Goal: Information Seeking & Learning: Understand process/instructions

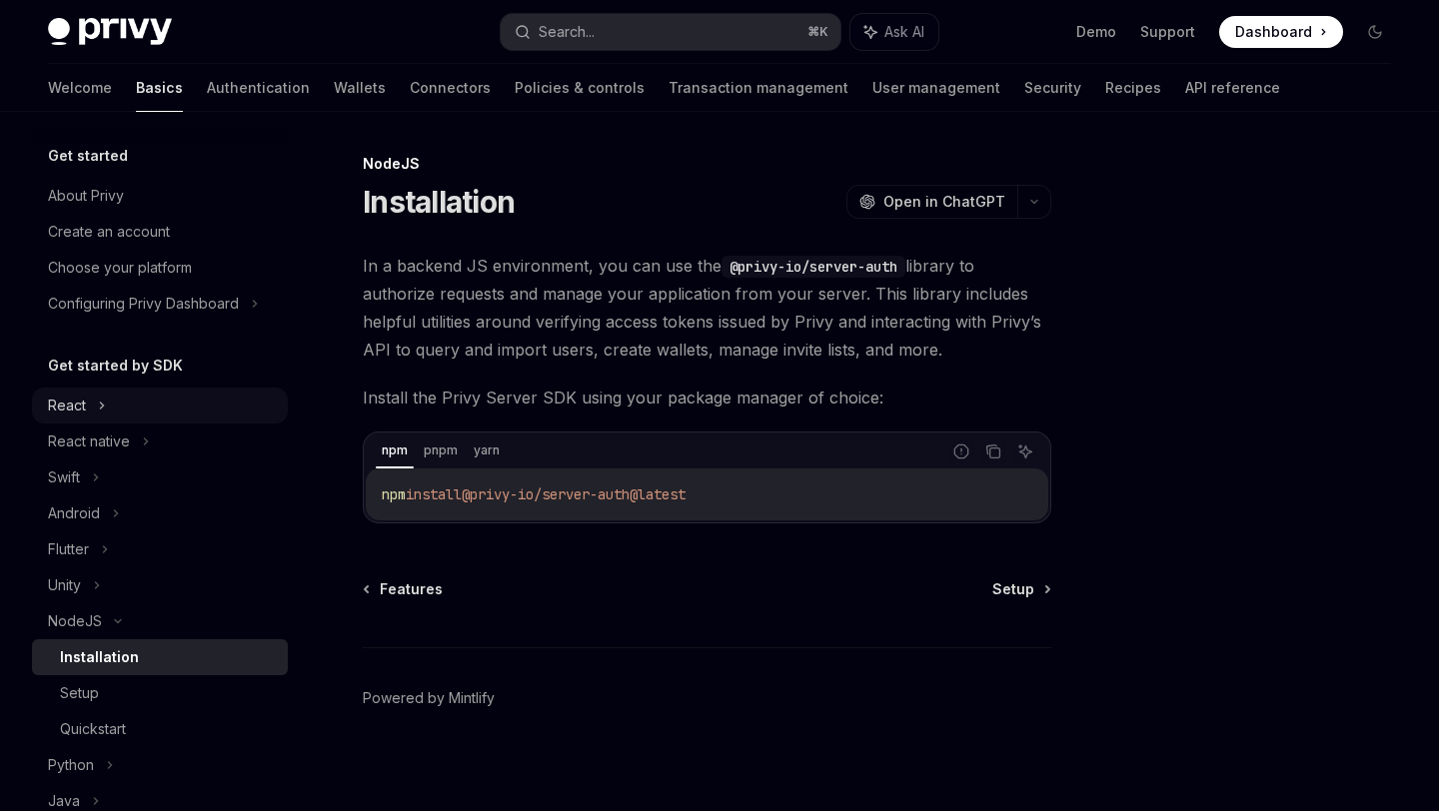
click at [105, 400] on icon at bounding box center [102, 406] width 8 height 24
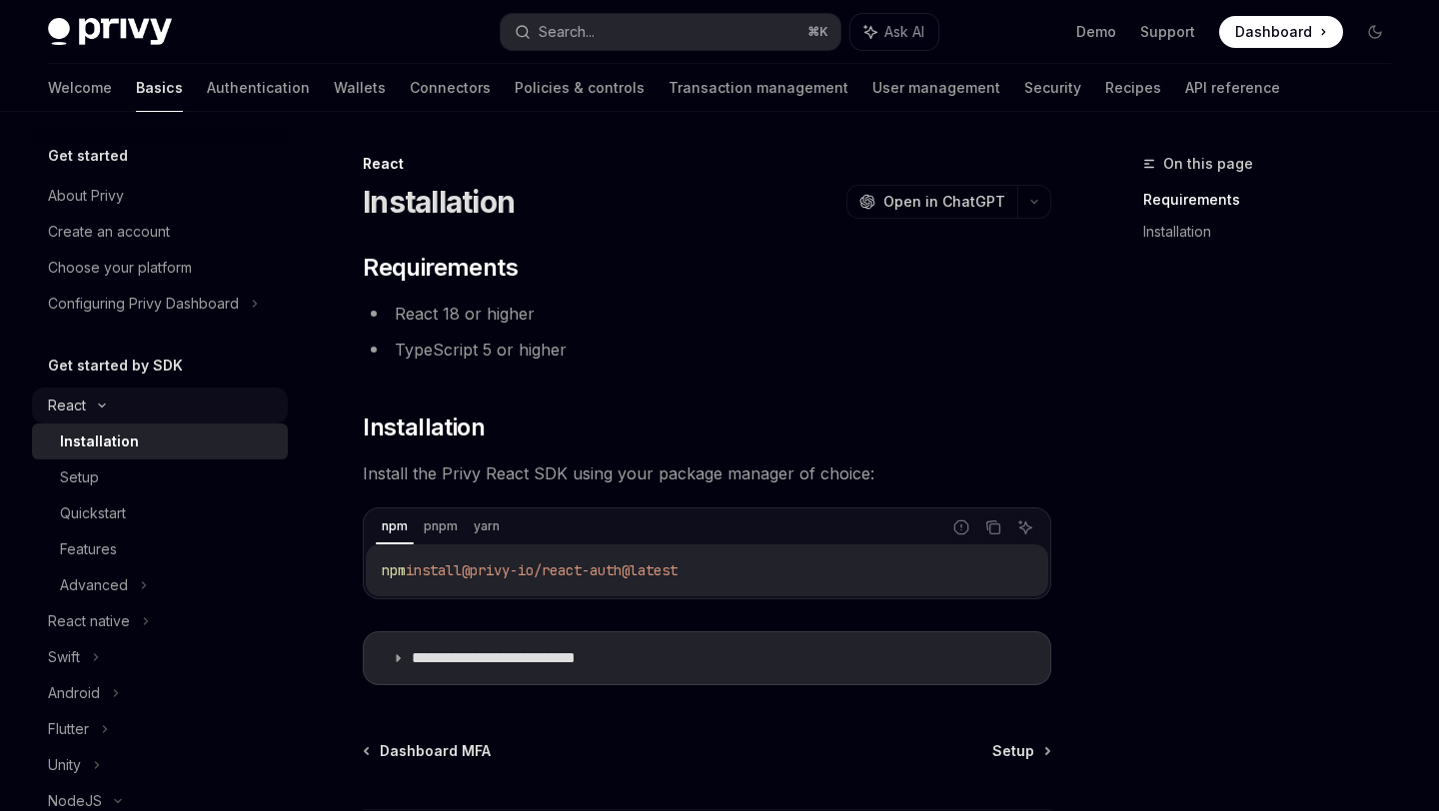
click at [105, 400] on div "React" at bounding box center [160, 406] width 256 height 36
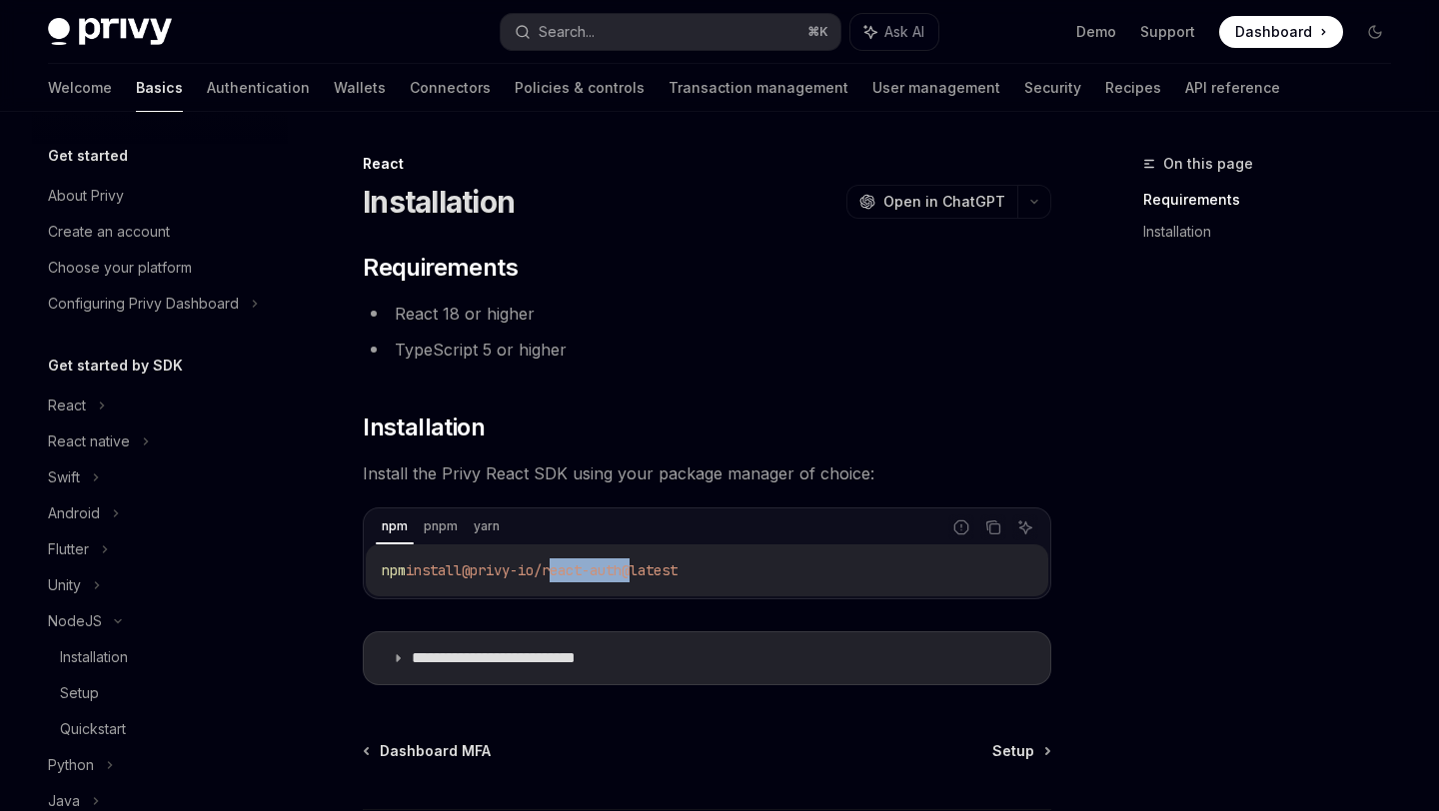
drag, startPoint x: 568, startPoint y: 571, endPoint x: 651, endPoint y: 568, distance: 83.0
click at [651, 568] on span "@privy-io/react-auth@latest" at bounding box center [570, 571] width 216 height 18
copy span "react-auth"
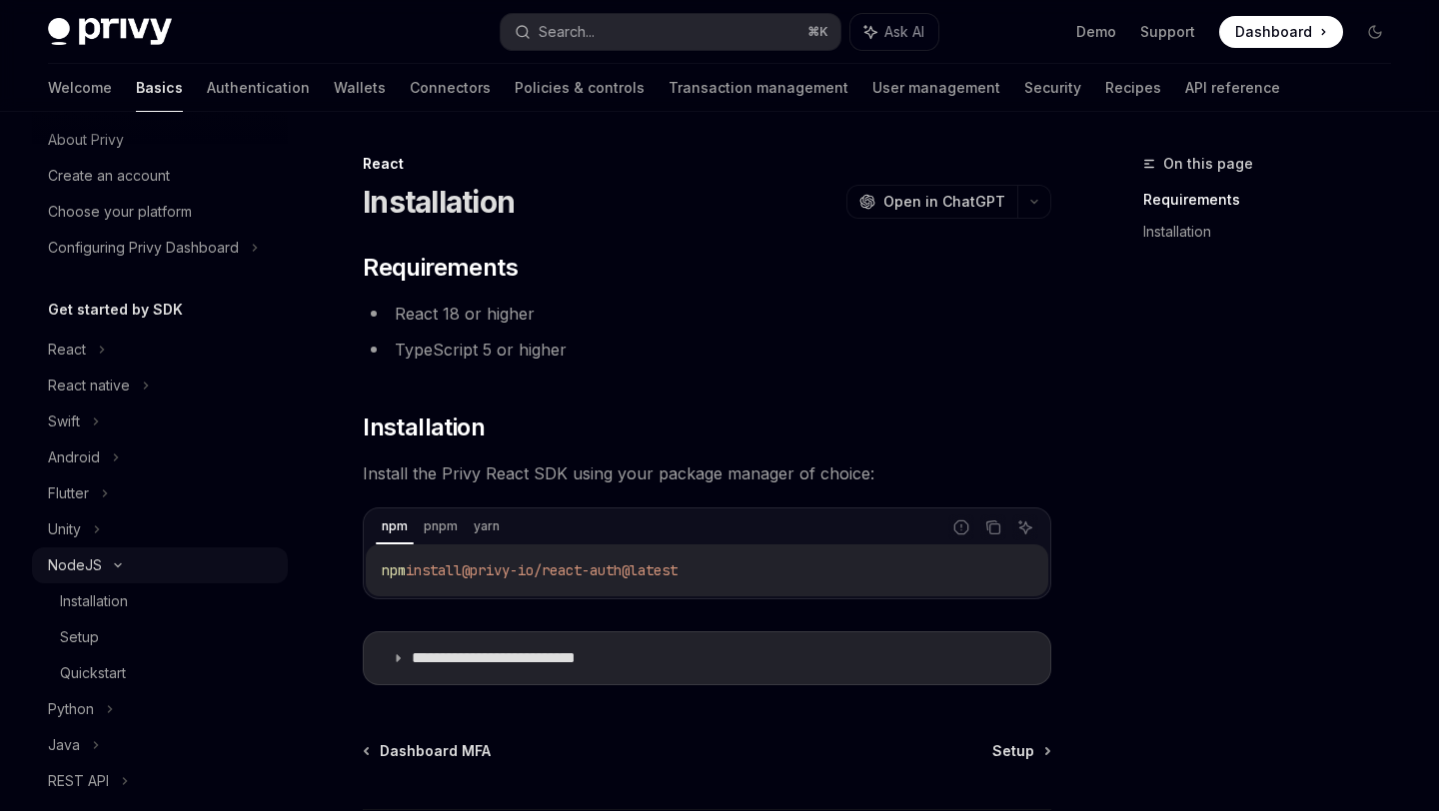
click at [109, 569] on div "NodeJS" at bounding box center [160, 566] width 256 height 36
click at [97, 639] on icon at bounding box center [96, 637] width 8 height 24
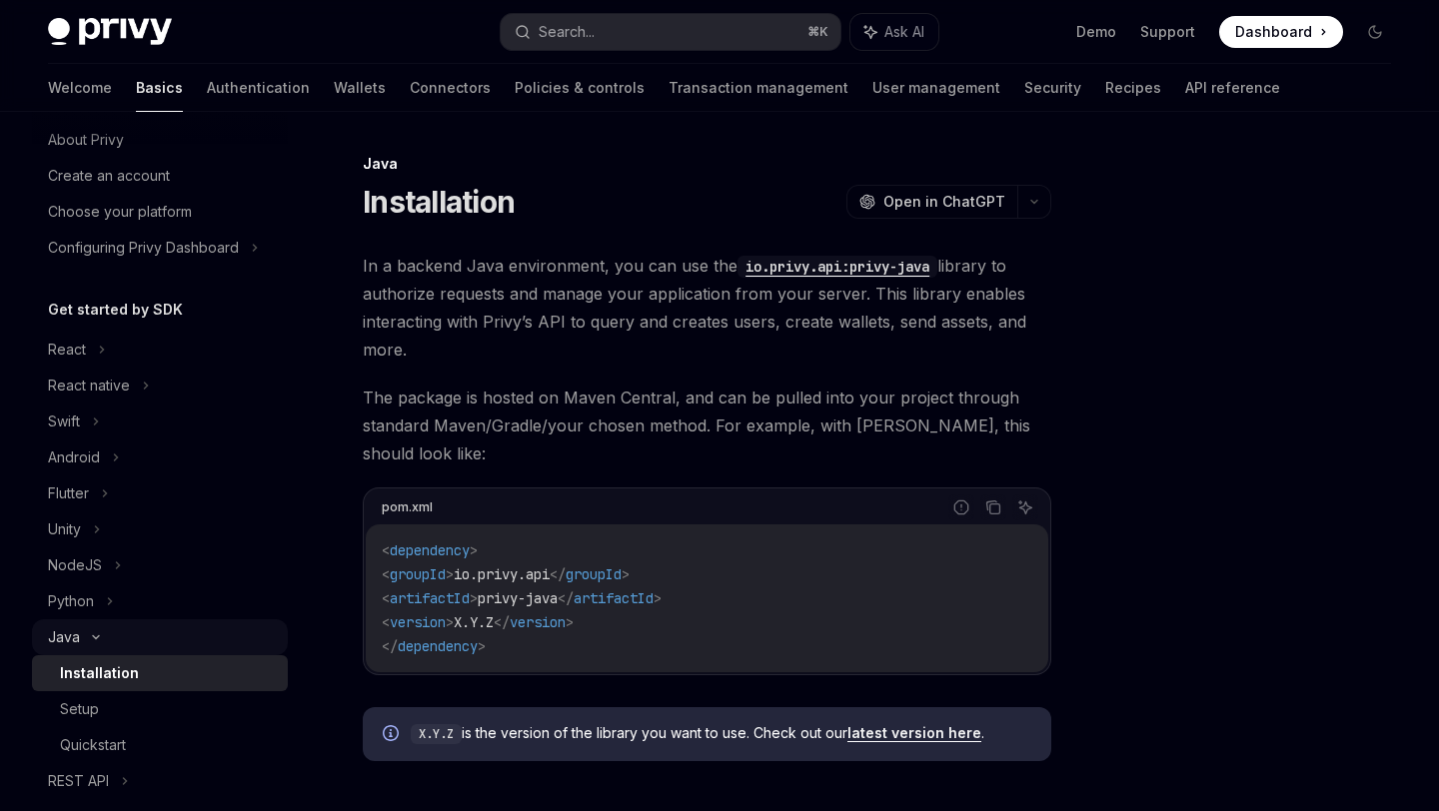
click at [97, 639] on icon at bounding box center [96, 637] width 24 height 8
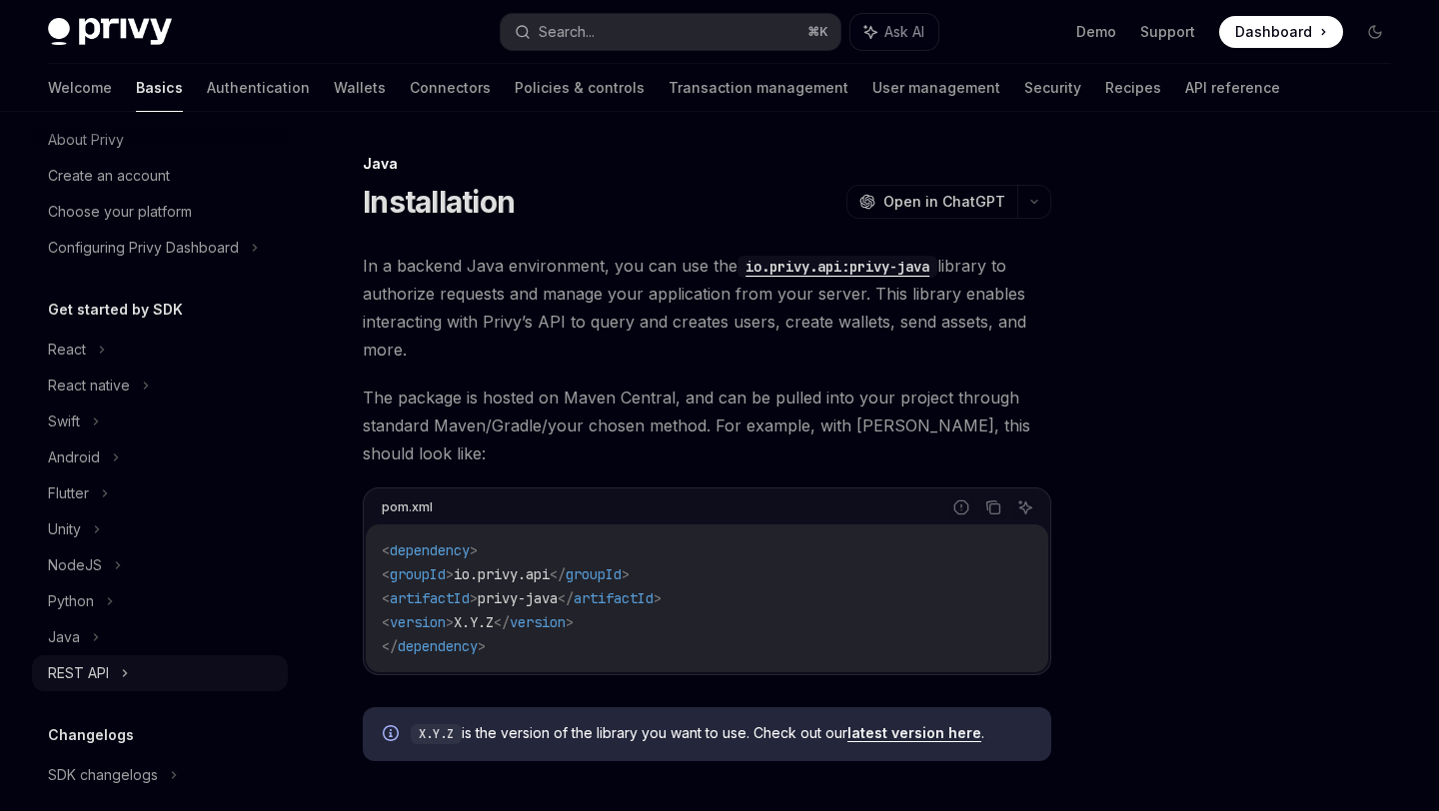
click at [99, 683] on div "REST API" at bounding box center [78, 673] width 61 height 24
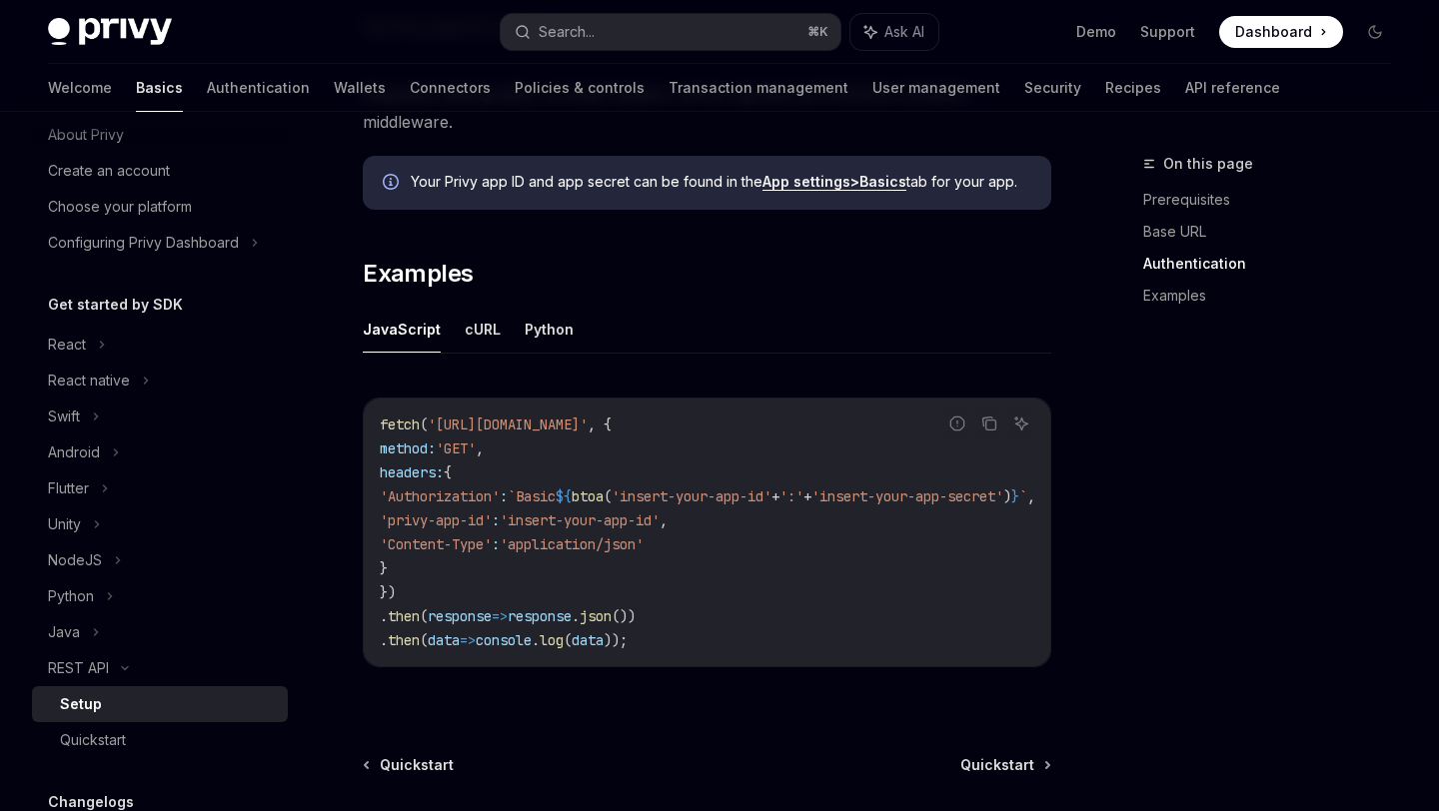
scroll to position [940, 0]
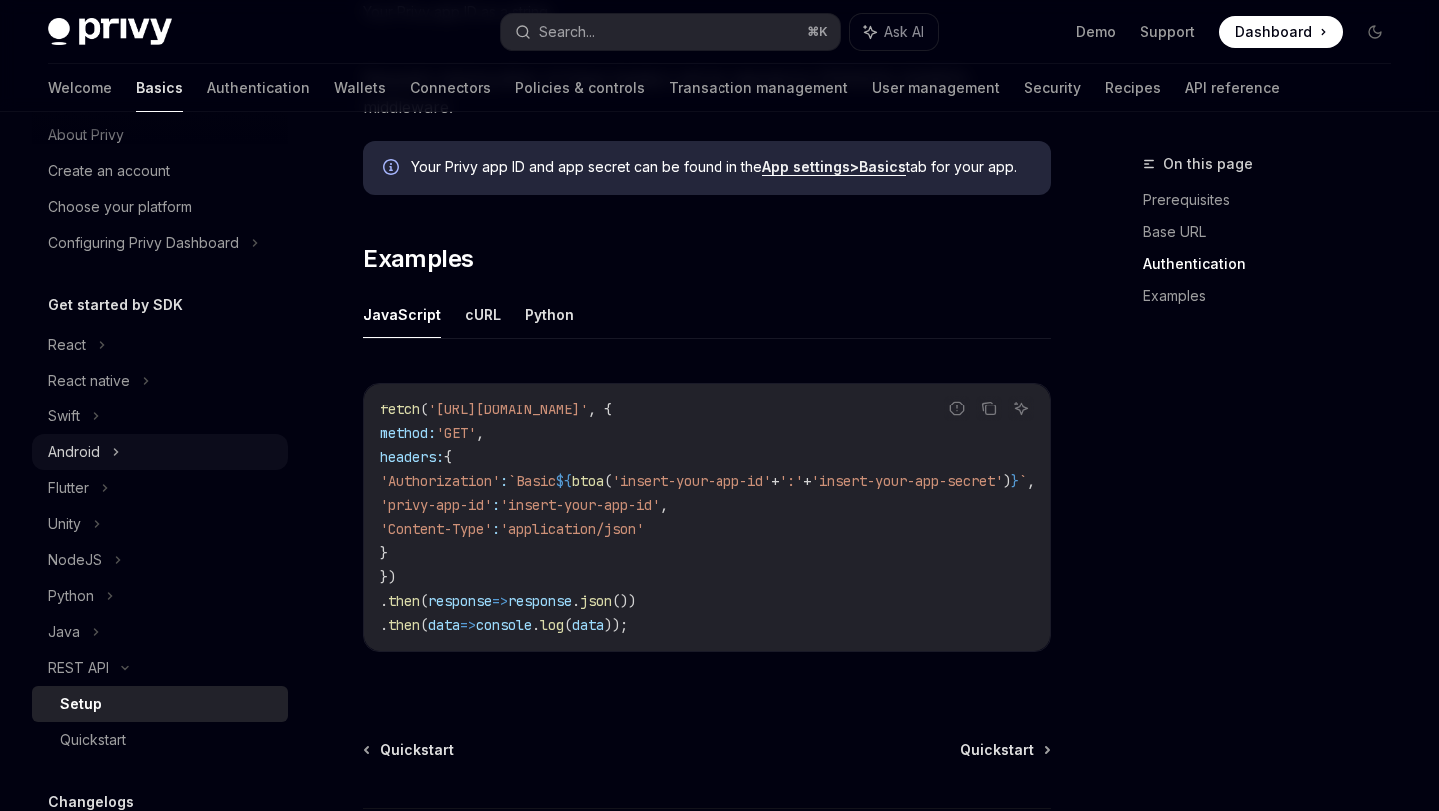
click at [96, 454] on div "Android" at bounding box center [74, 453] width 52 height 24
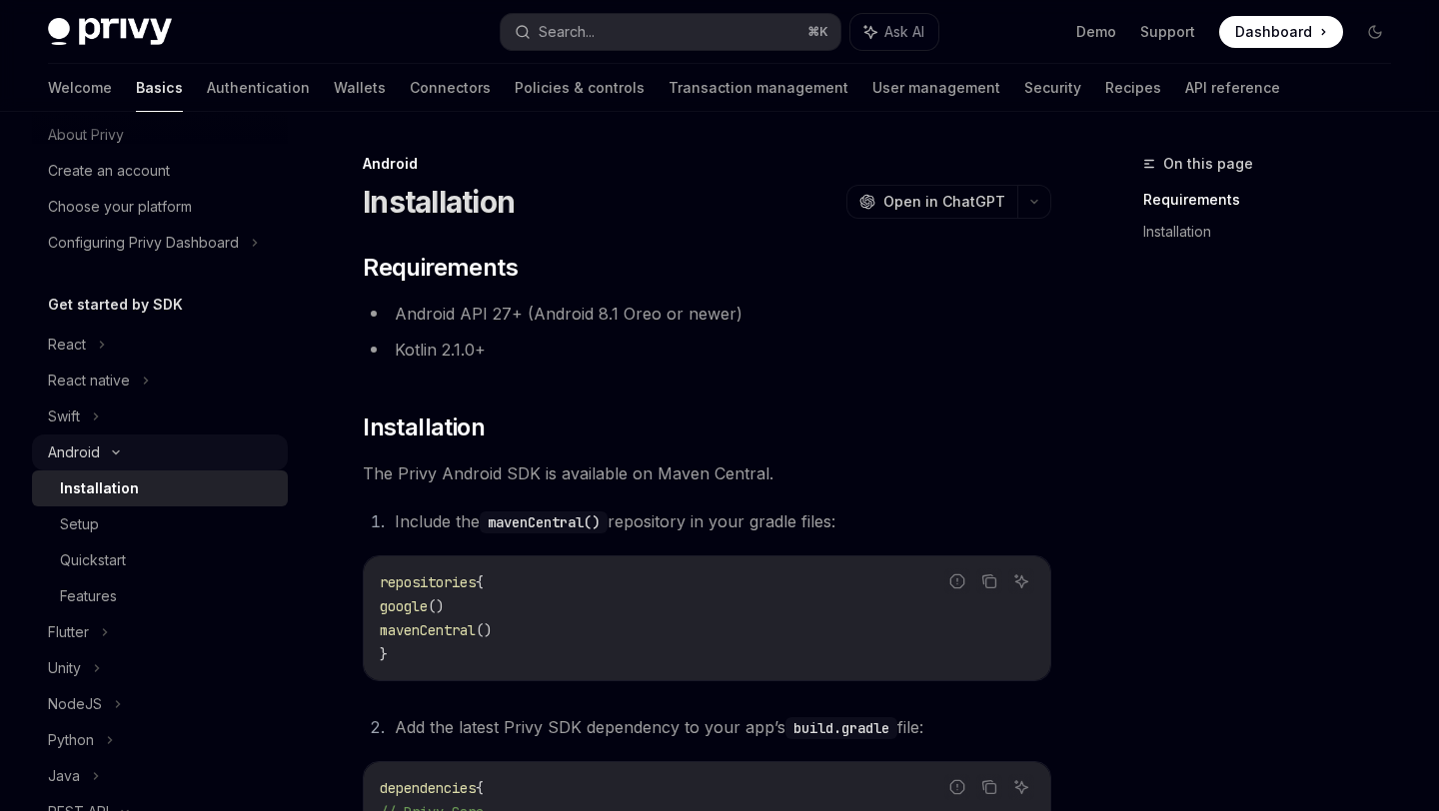
click at [97, 454] on div "Android" at bounding box center [74, 453] width 52 height 24
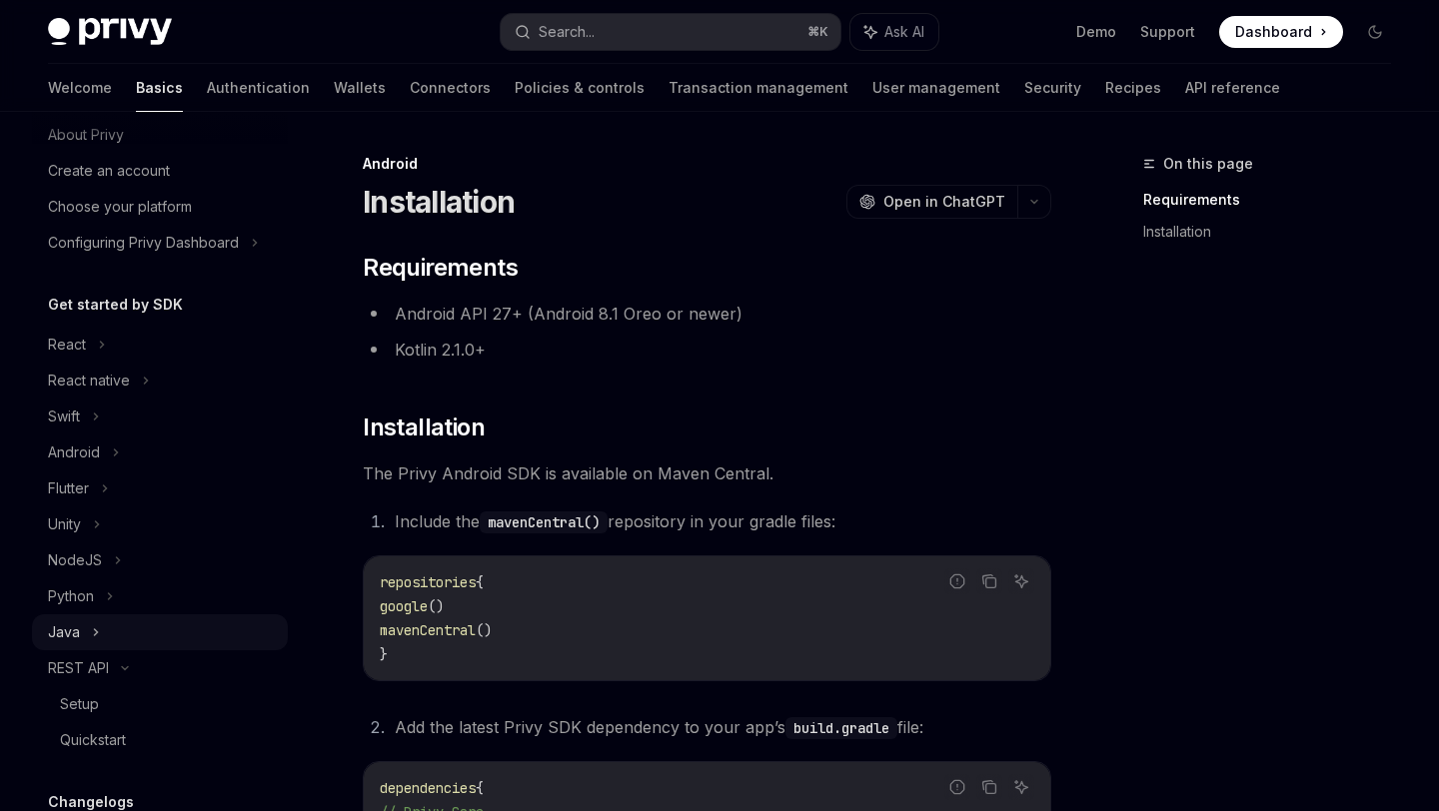
click at [94, 623] on icon at bounding box center [96, 632] width 8 height 24
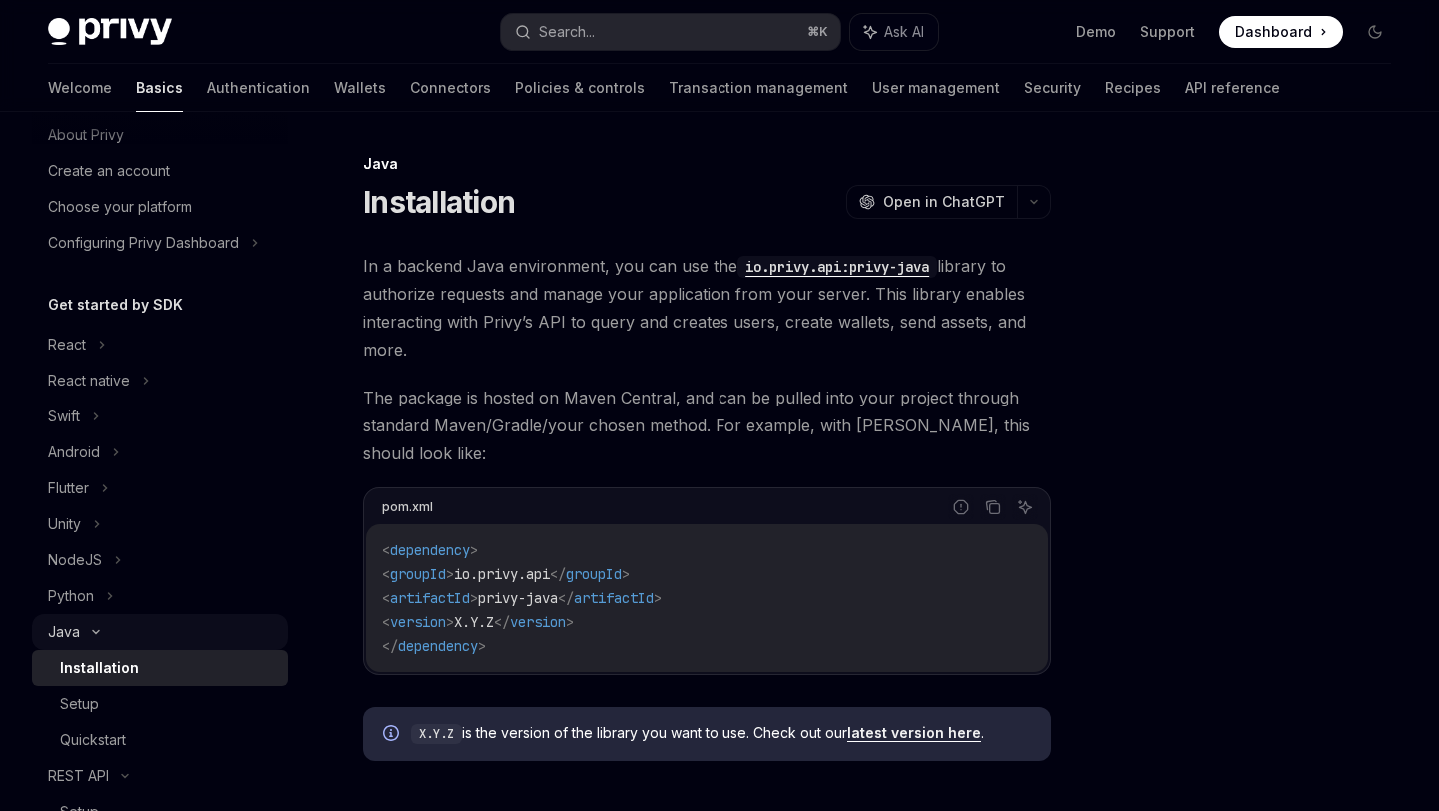
click at [94, 623] on div "Java" at bounding box center [160, 632] width 256 height 36
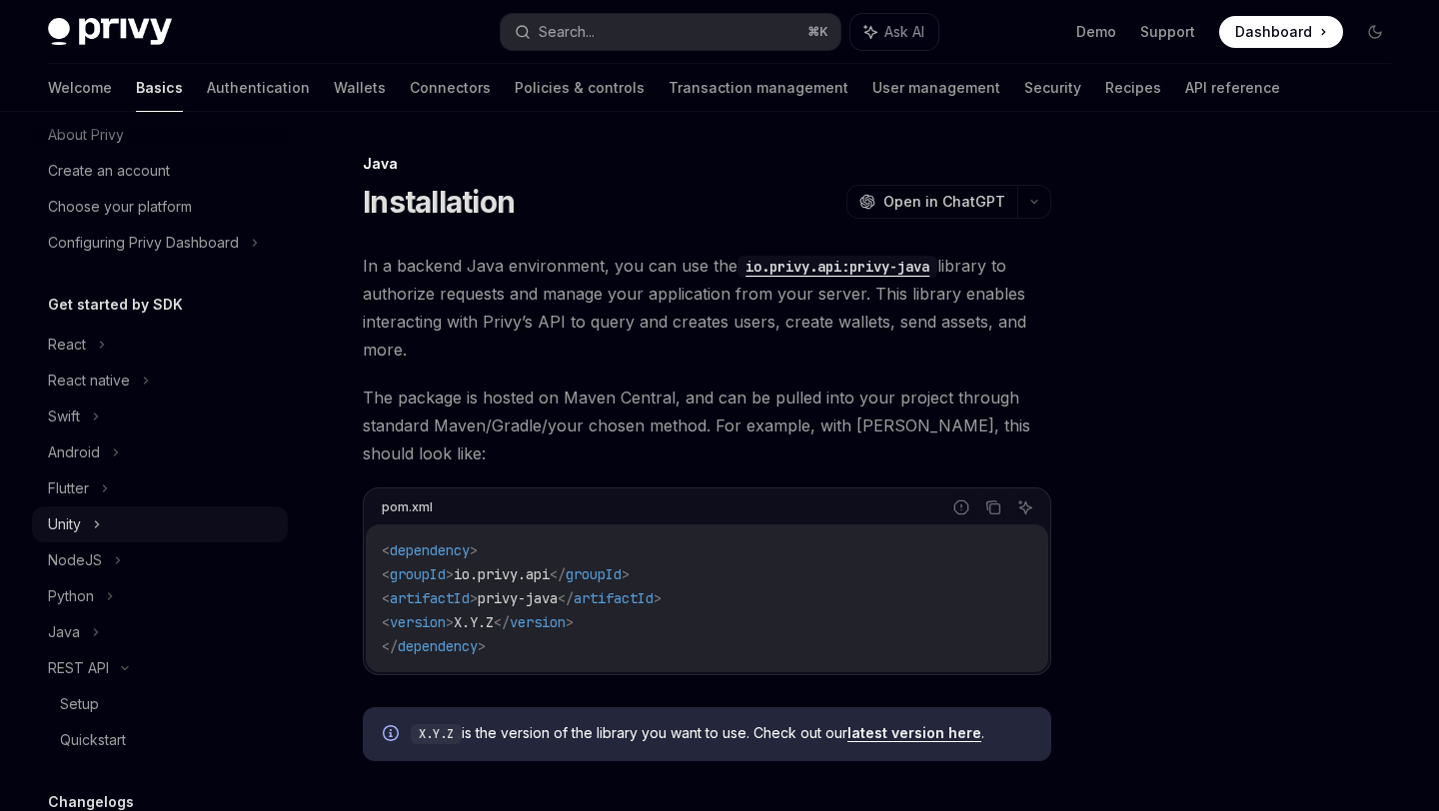
click at [92, 517] on div "Unity" at bounding box center [160, 525] width 256 height 36
type textarea "*"
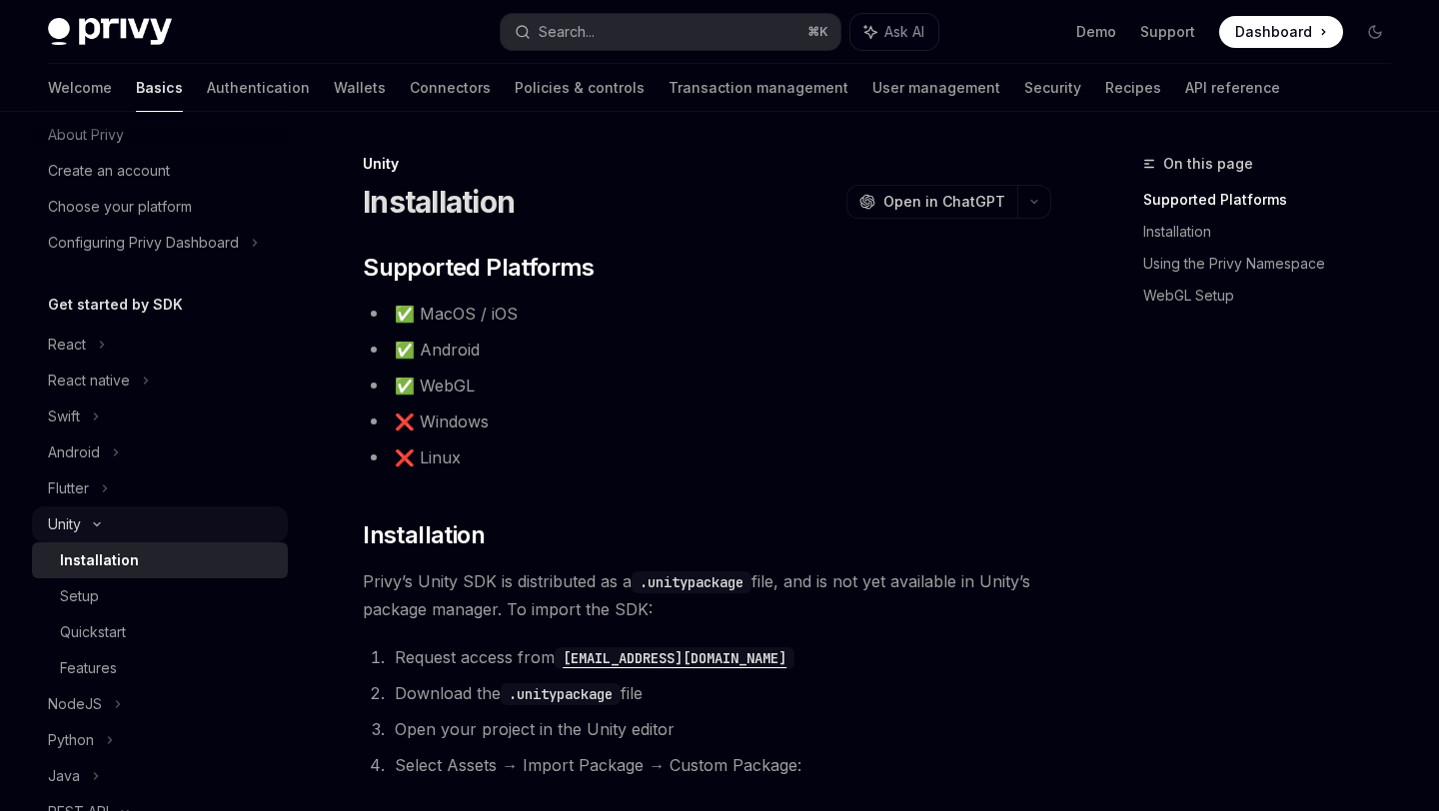
click at [92, 518] on div "Unity" at bounding box center [160, 525] width 256 height 36
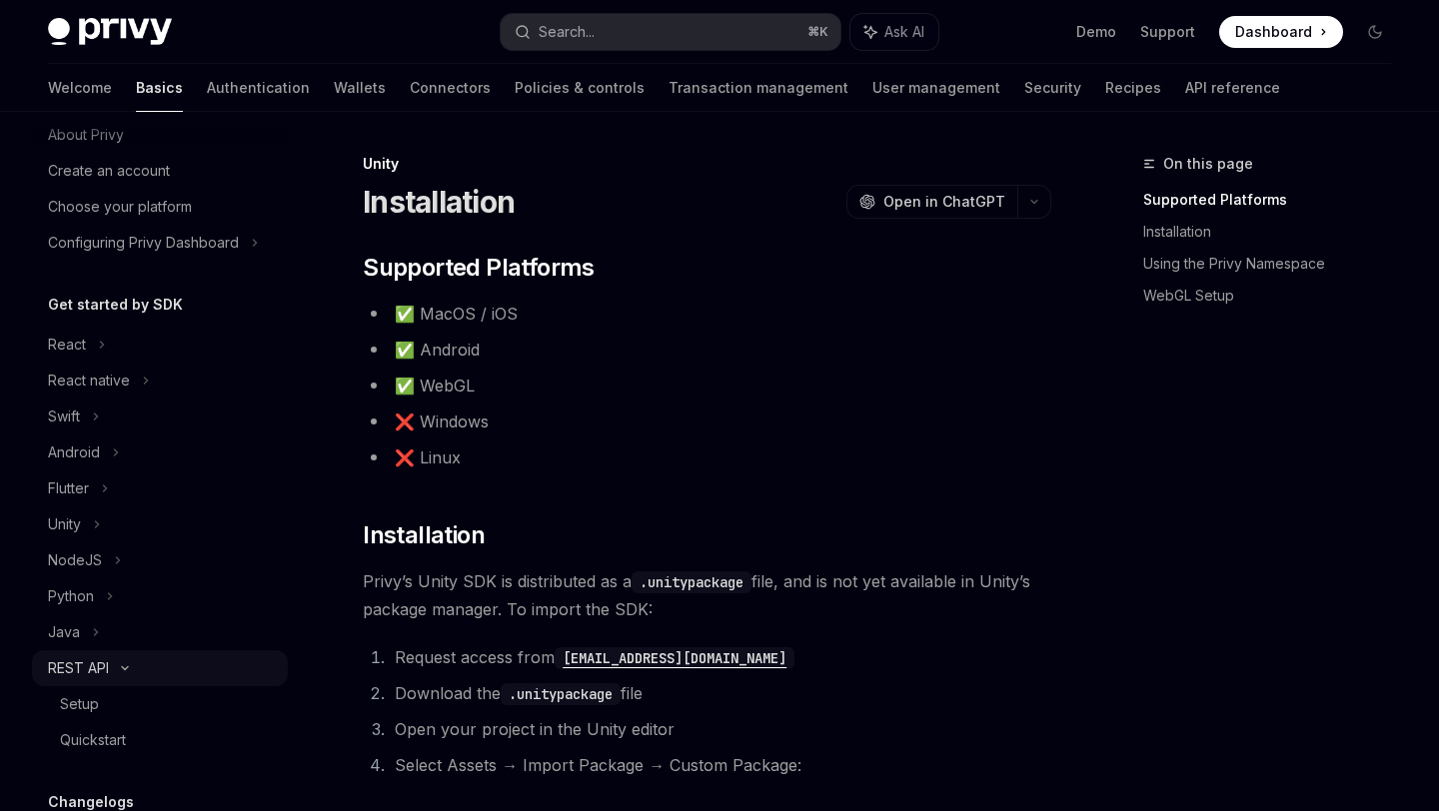
click at [114, 668] on icon at bounding box center [125, 668] width 24 height 8
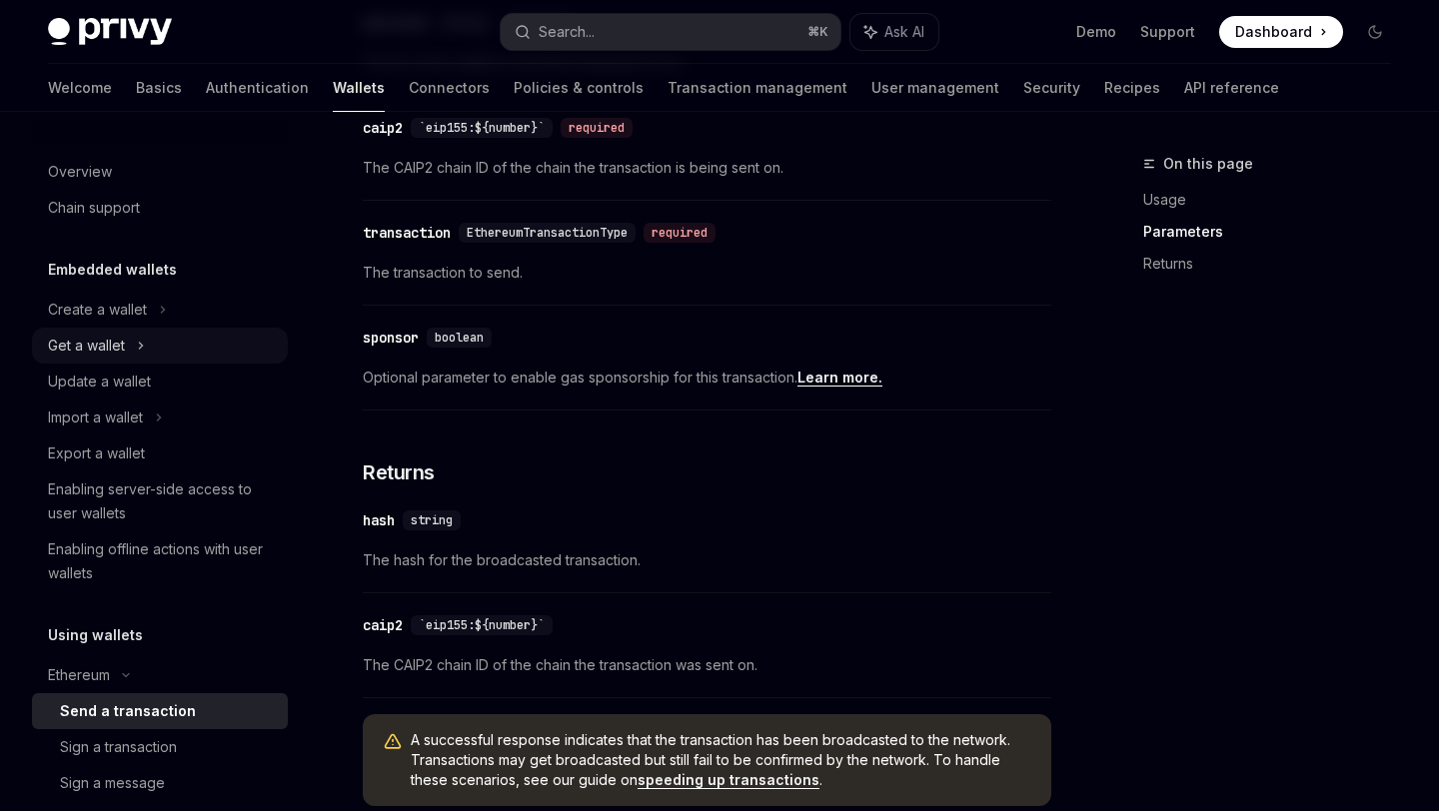
click at [120, 337] on div "Get a wallet" at bounding box center [86, 346] width 77 height 24
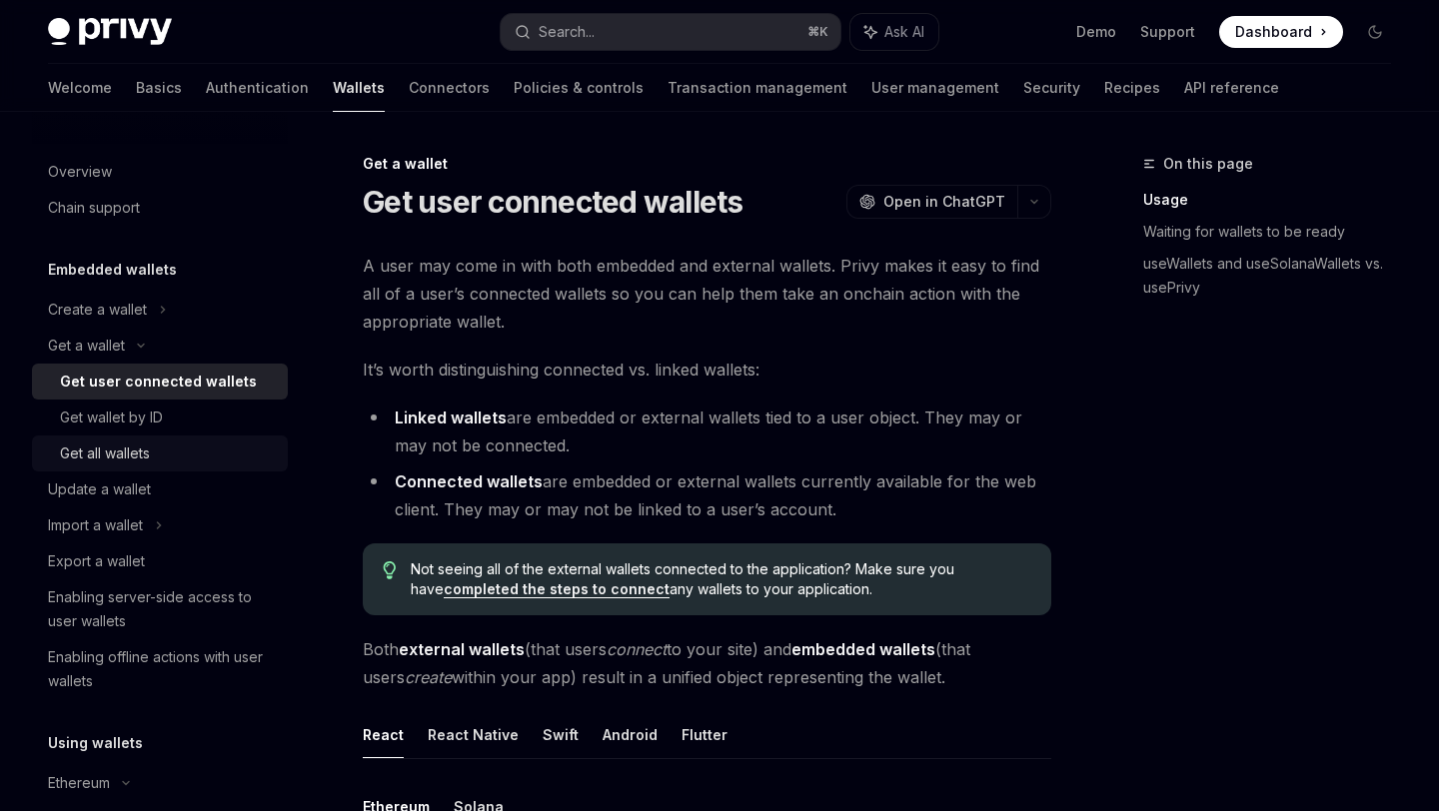
click at [155, 460] on div "Get all wallets" at bounding box center [168, 454] width 216 height 24
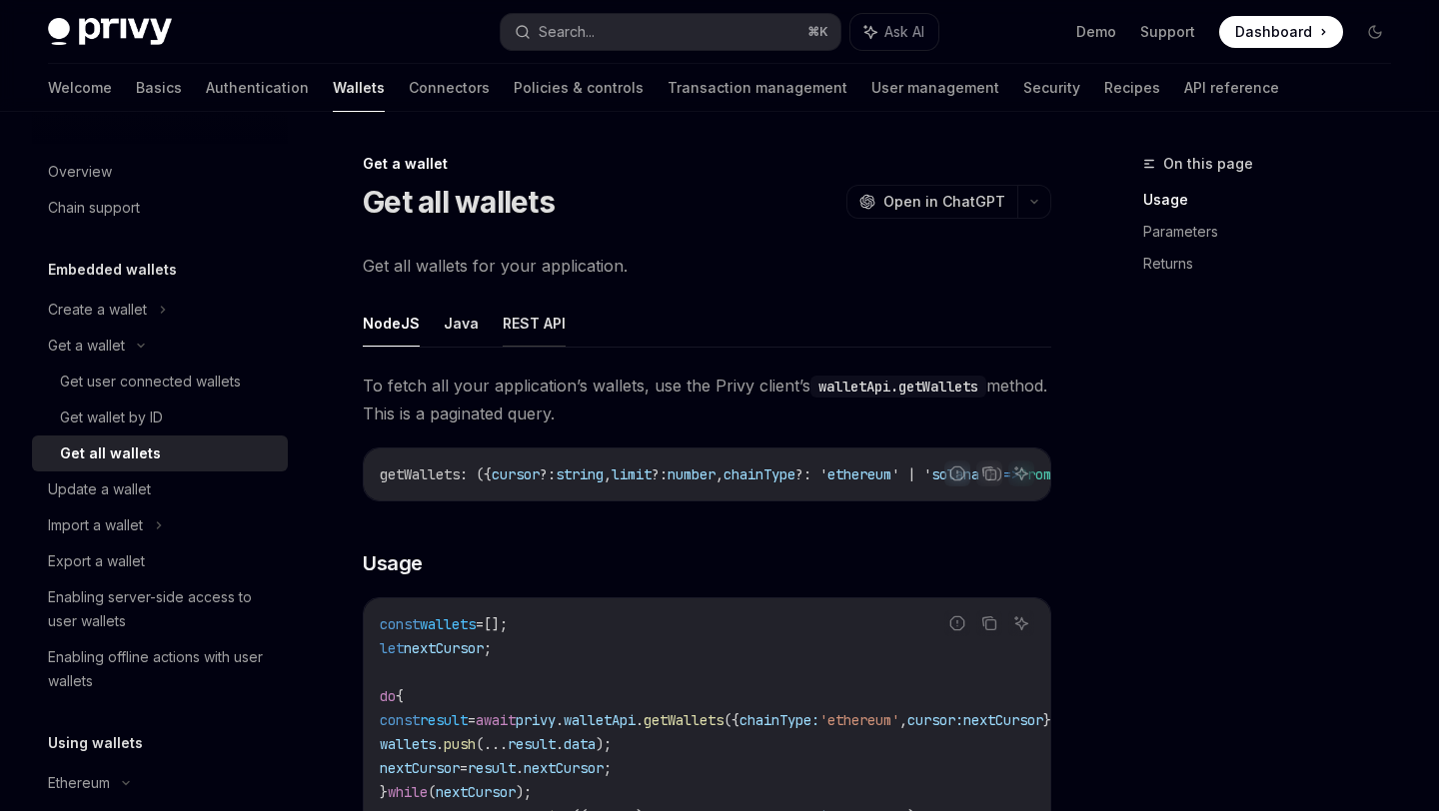
click at [524, 332] on button "REST API" at bounding box center [534, 323] width 63 height 47
type textarea "*"
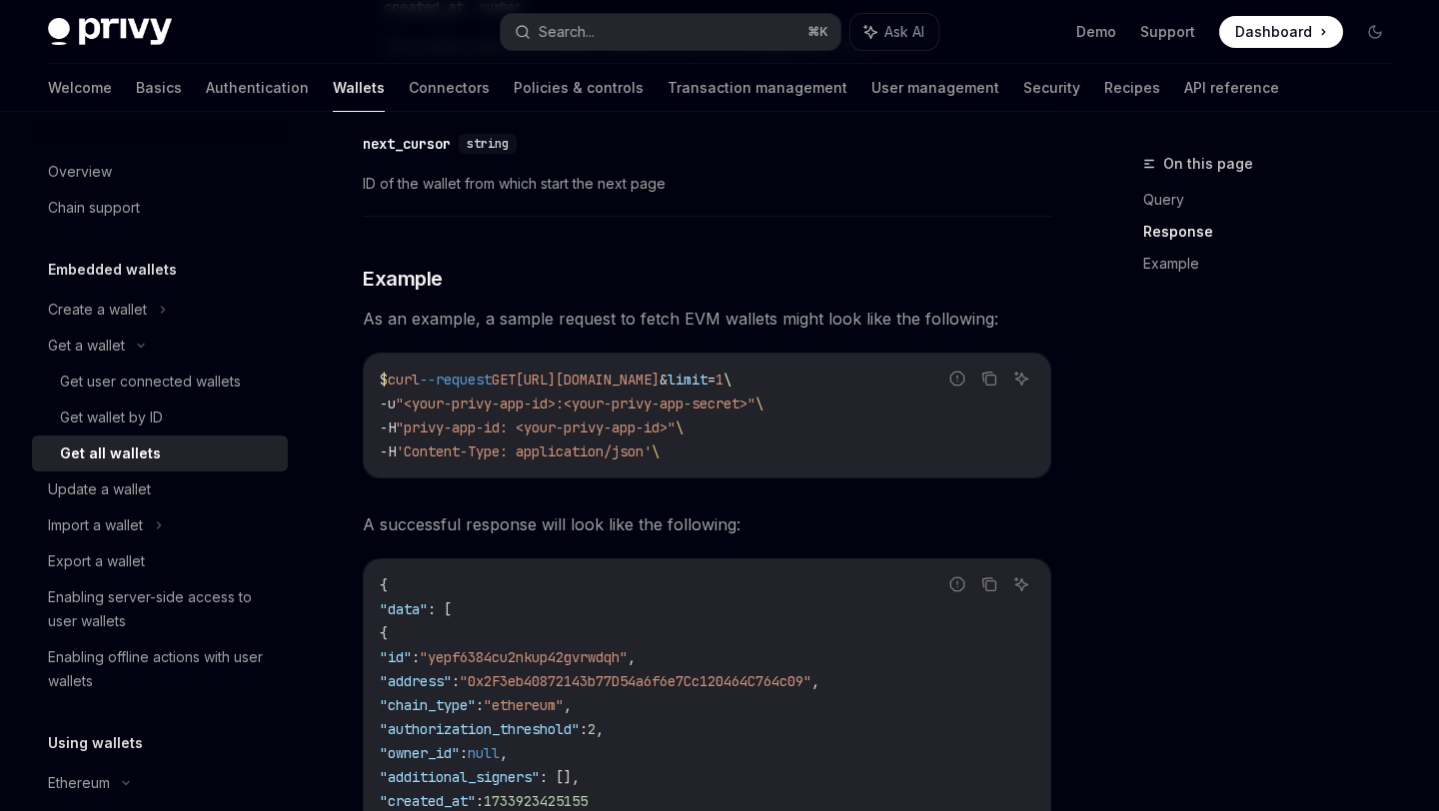
scroll to position [2121, 0]
